Goal: Transaction & Acquisition: Purchase product/service

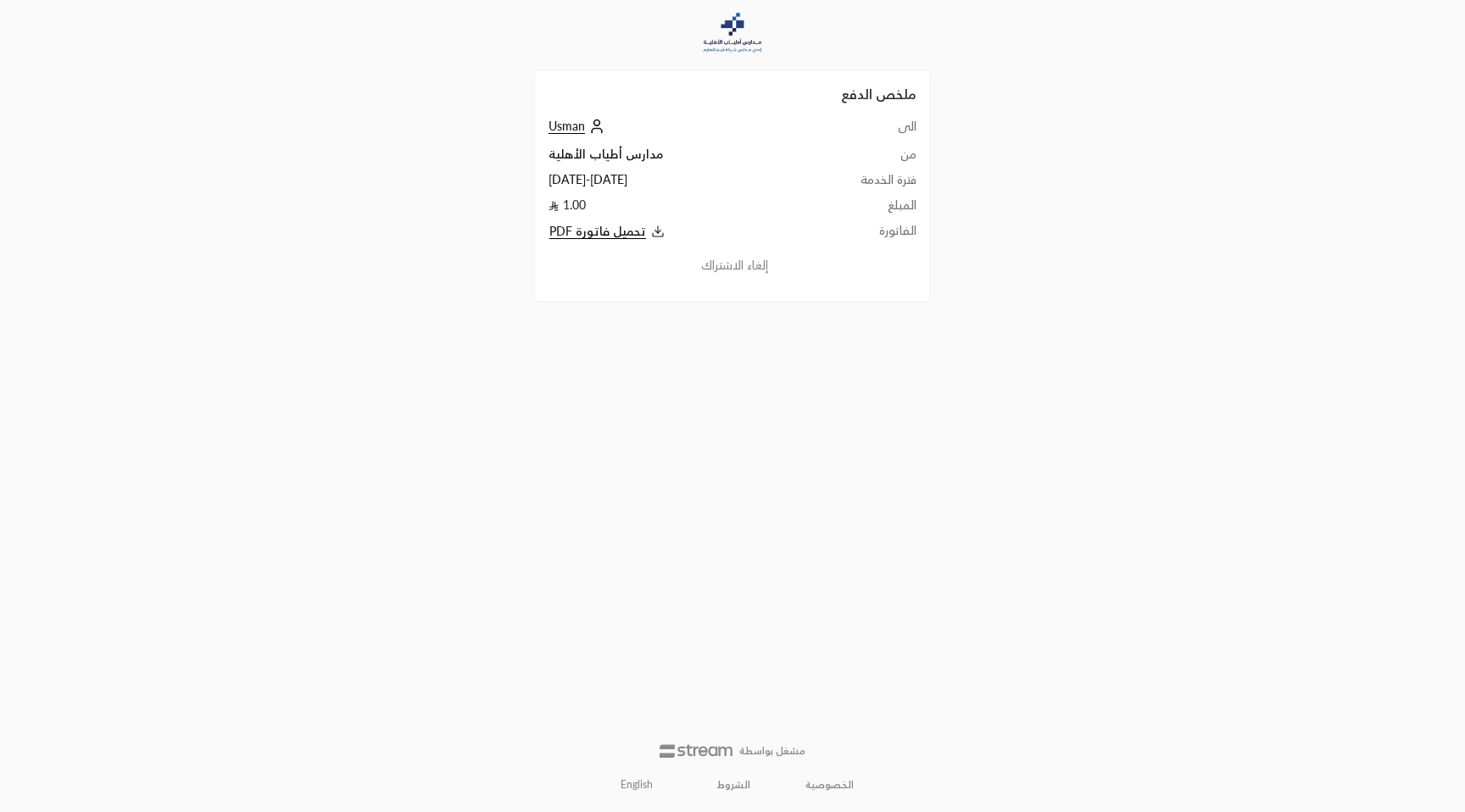
click at [612, 231] on span "تحميل فاتورة PDF" at bounding box center [598, 231] width 97 height 15
